Goal: Information Seeking & Learning: Learn about a topic

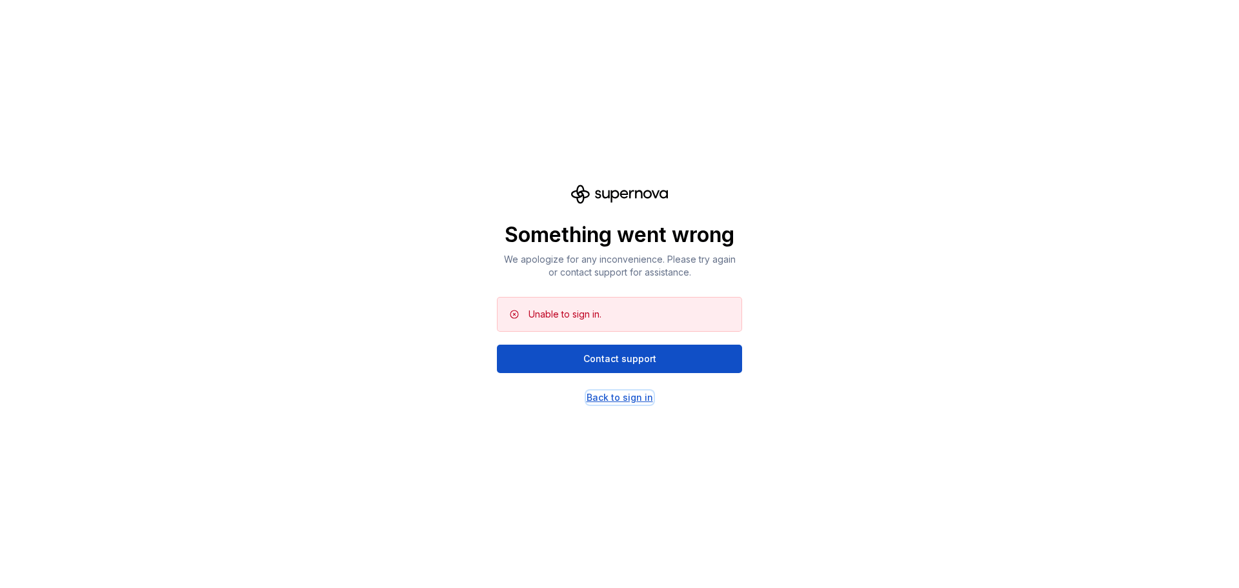
click at [625, 399] on div "Back to sign in" at bounding box center [619, 397] width 66 height 13
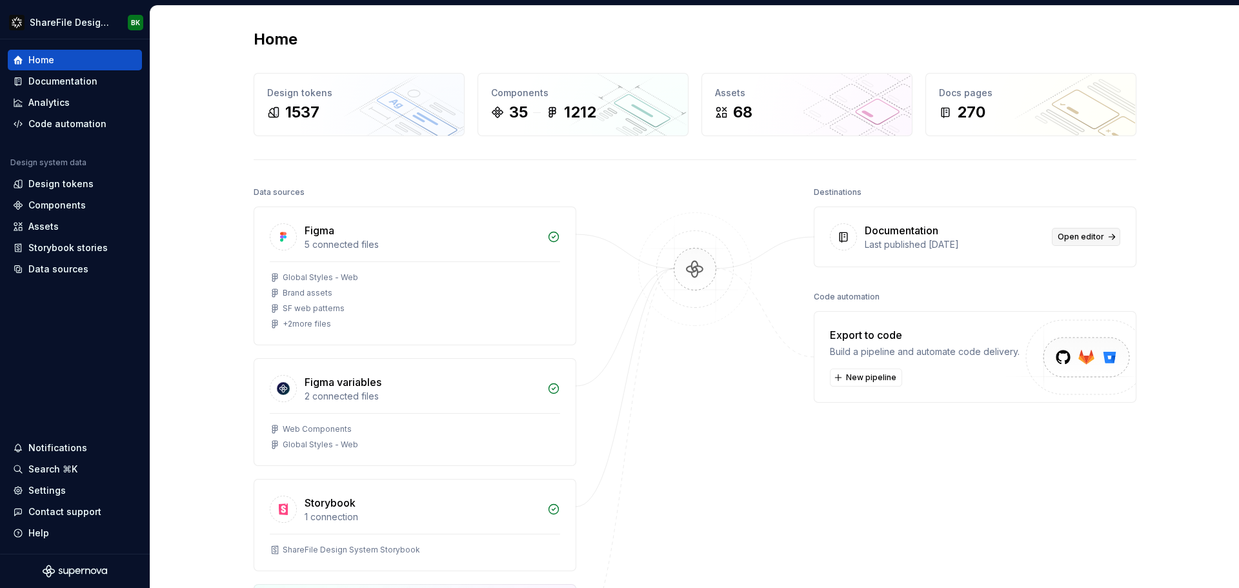
click at [1105, 233] on link "Open editor" at bounding box center [1086, 237] width 68 height 18
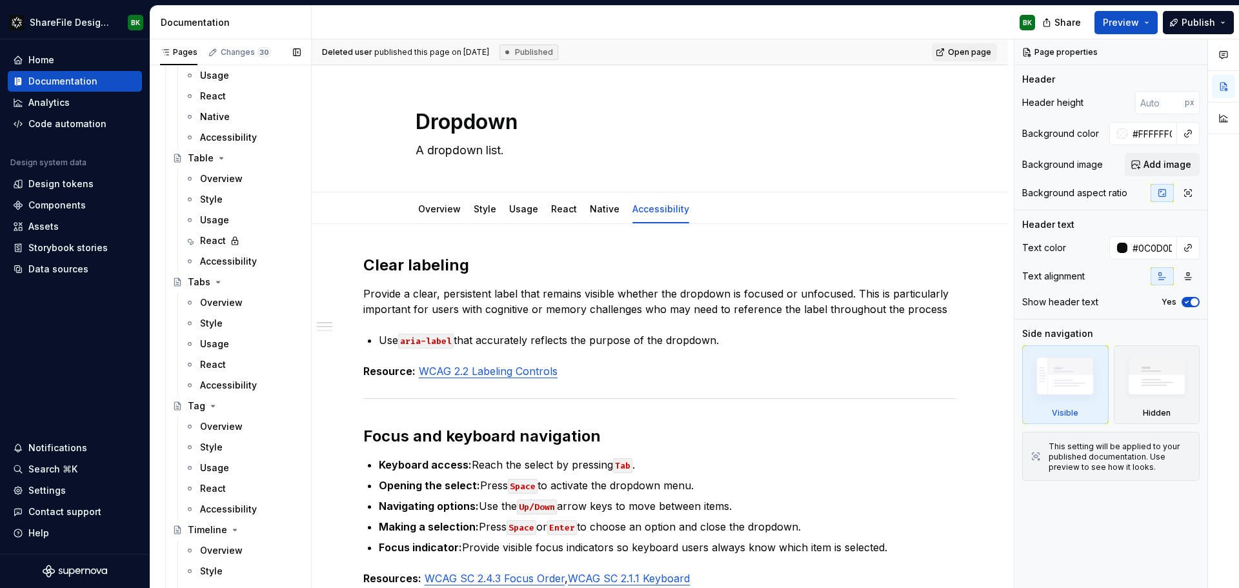
scroll to position [5677, 0]
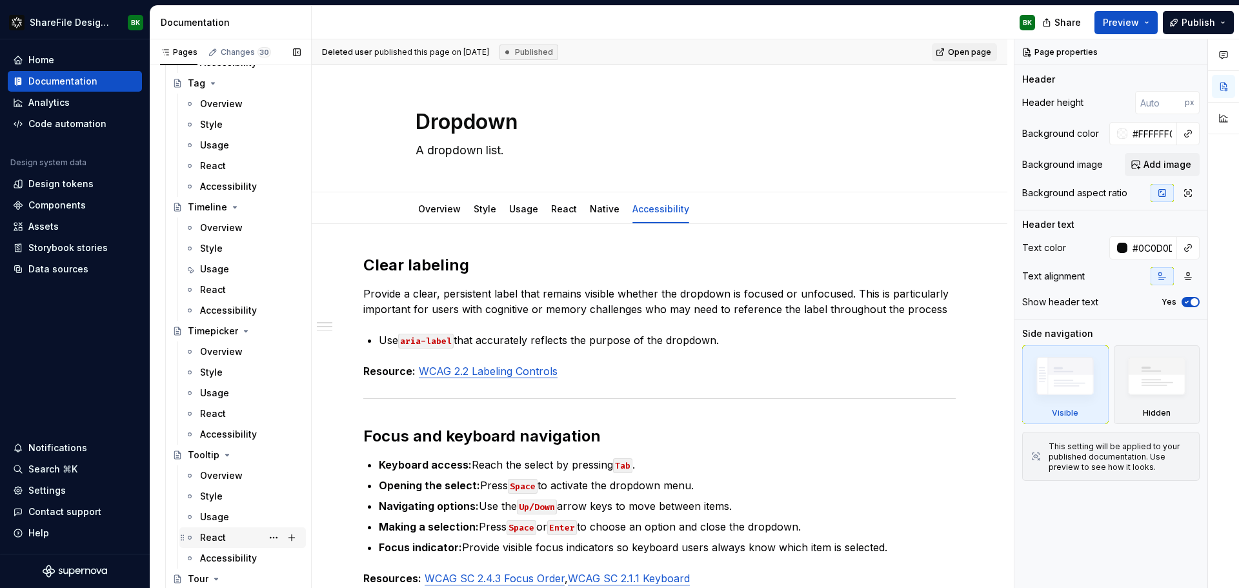
click at [241, 557] on div "Accessibility" at bounding box center [228, 558] width 57 height 13
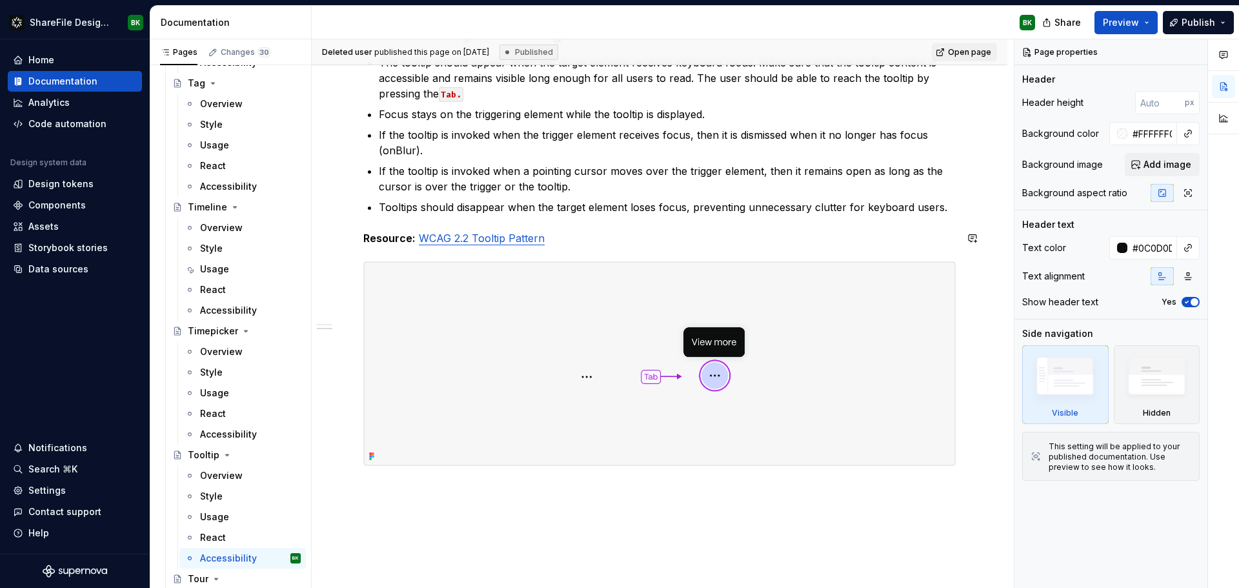
scroll to position [323, 0]
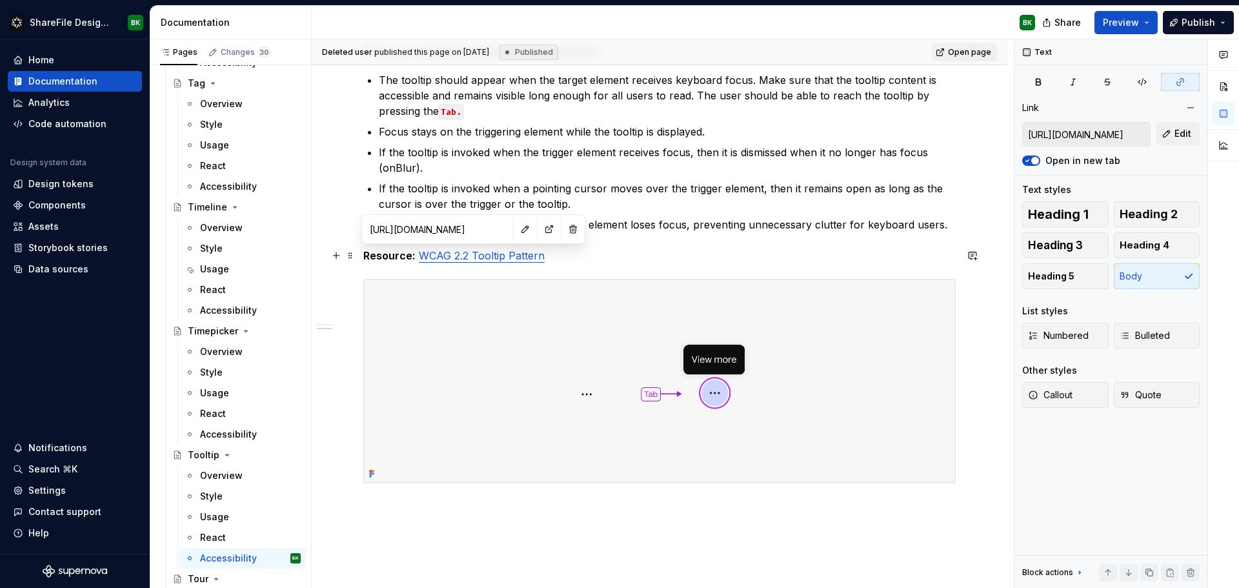
drag, startPoint x: 469, startPoint y: 255, endPoint x: 443, endPoint y: 256, distance: 26.5
click at [443, 256] on link "WCAG 2.2 Tooltip Pattern" at bounding box center [482, 255] width 126 height 13
click at [447, 256] on link "WCAG 2.2 Tooltip Pattern" at bounding box center [482, 255] width 126 height 13
click at [460, 257] on link "WCAG 2.2 Tooltip Pattern" at bounding box center [482, 255] width 126 height 13
click at [426, 232] on input "[URL][DOMAIN_NAME]" at bounding box center [431, 228] width 146 height 23
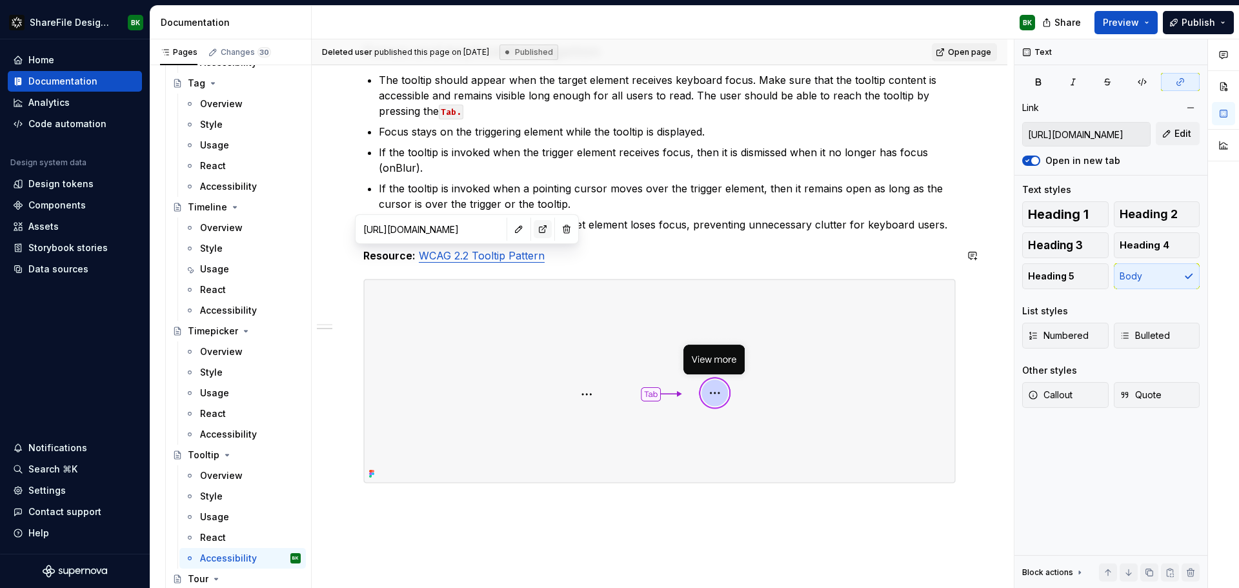
click at [537, 232] on button "button" at bounding box center [542, 229] width 18 height 18
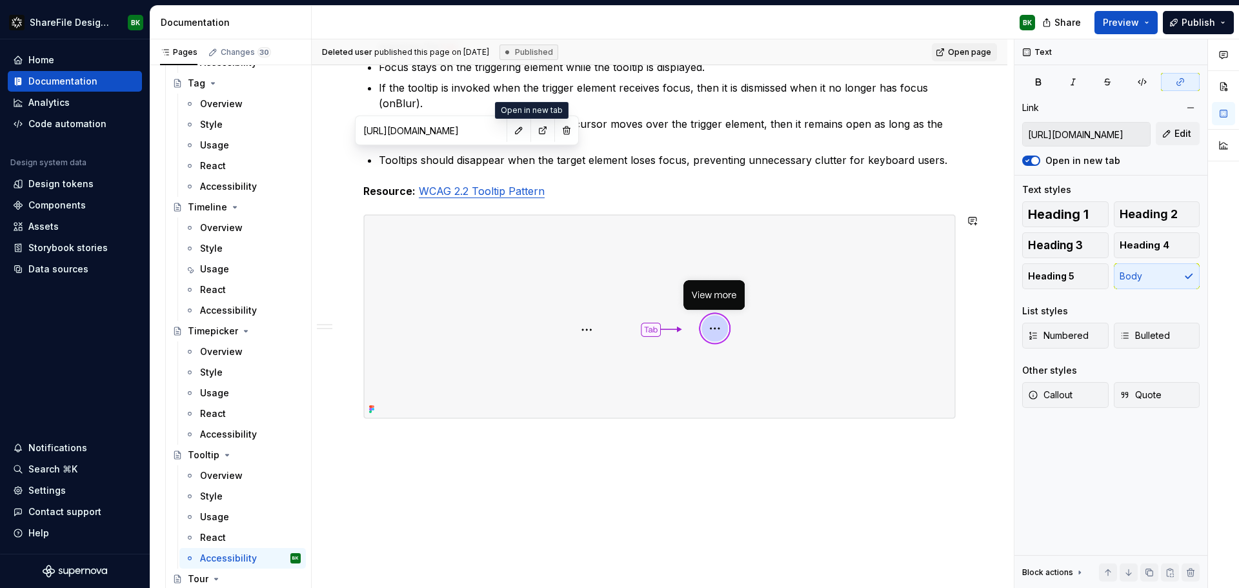
scroll to position [440, 0]
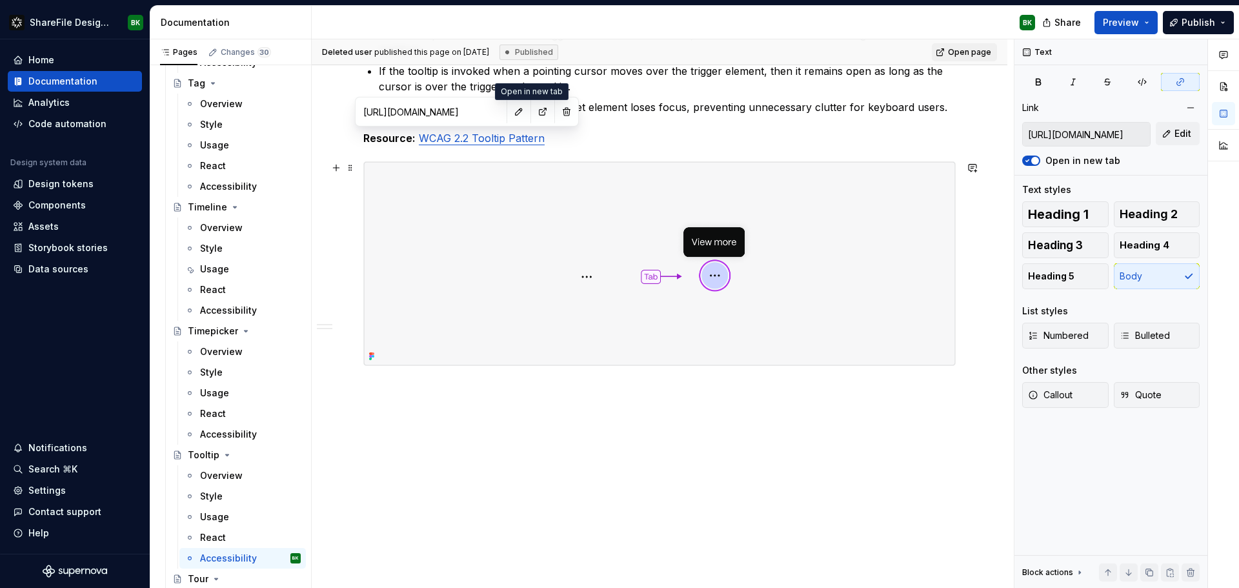
click at [493, 350] on img at bounding box center [659, 263] width 591 height 203
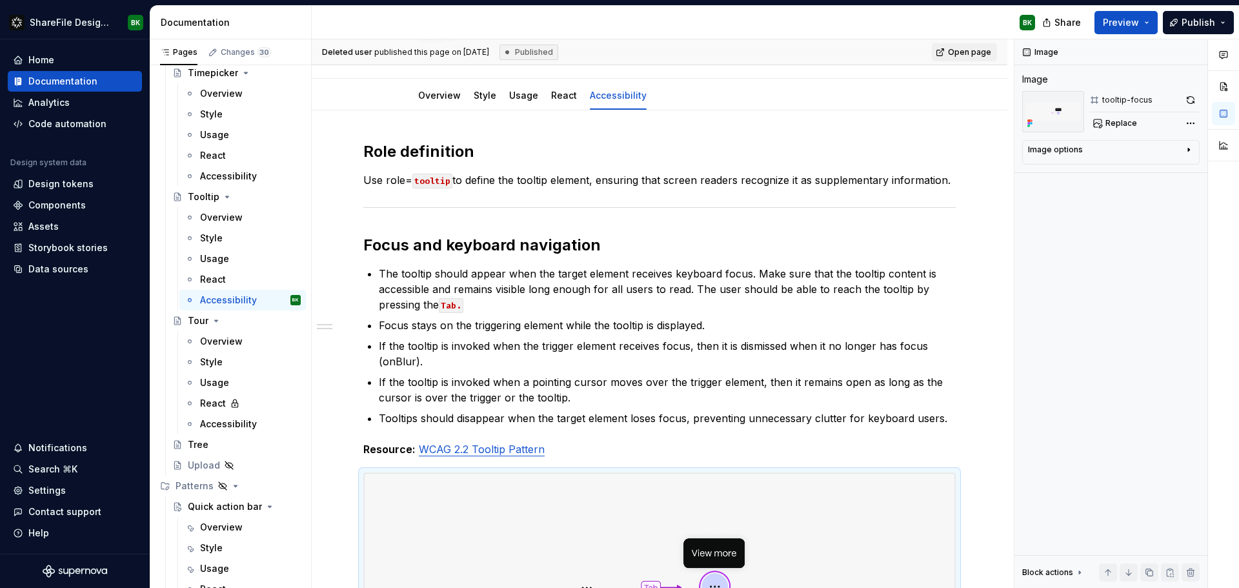
scroll to position [5935, 0]
type textarea "*"
